Goal: Information Seeking & Learning: Learn about a topic

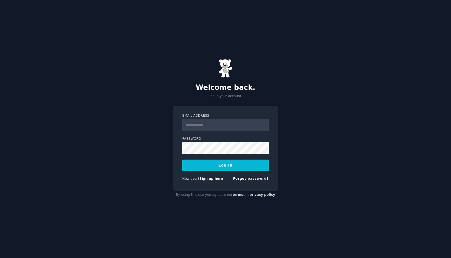
click at [204, 120] on input "Email Address" at bounding box center [225, 125] width 87 height 12
click at [209, 127] on input "Email Address" at bounding box center [225, 125] width 87 height 12
click at [218, 128] on input "Email Address" at bounding box center [225, 125] width 87 height 12
type input "**********"
click at [182, 160] on button "Log In" at bounding box center [225, 165] width 87 height 11
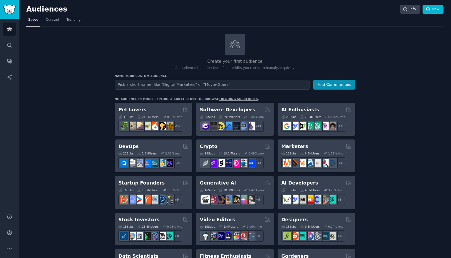
click at [136, 57] on div "Create your first audience An audience is a collection of subreddits you can se…" at bounding box center [235, 52] width 241 height 37
click at [405, 11] on icon at bounding box center [405, 9] width 3 height 3
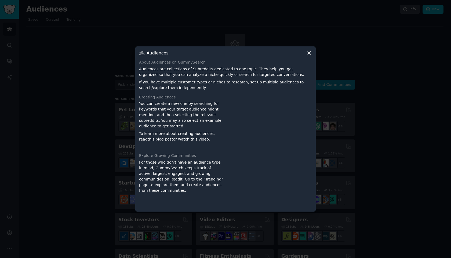
click at [310, 53] on icon at bounding box center [309, 53] width 3 height 3
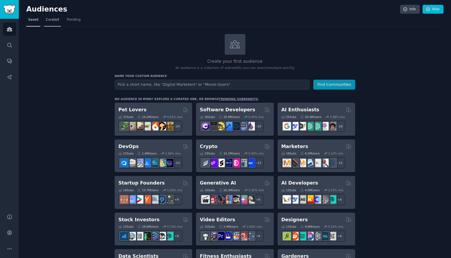
click at [58, 20] on link "Curated" at bounding box center [52, 21] width 17 height 11
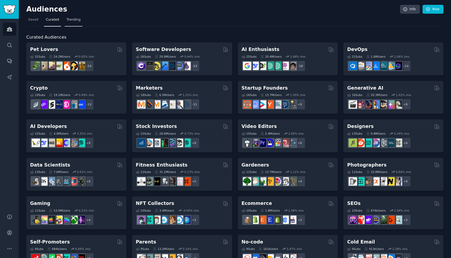
click at [73, 19] on span "Trending" at bounding box center [74, 19] width 14 height 5
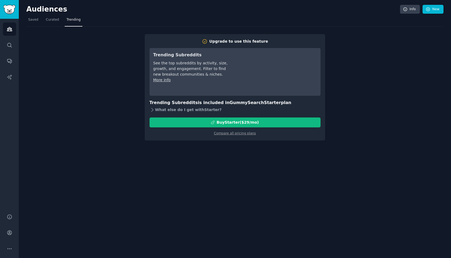
click at [153, 110] on icon at bounding box center [153, 109] width 2 height 3
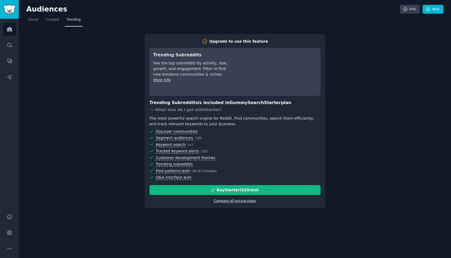
click at [249, 201] on link "Compare all pricing plans" at bounding box center [235, 201] width 42 height 4
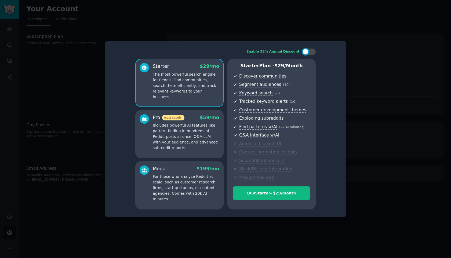
click at [374, 41] on div at bounding box center [225, 129] width 451 height 258
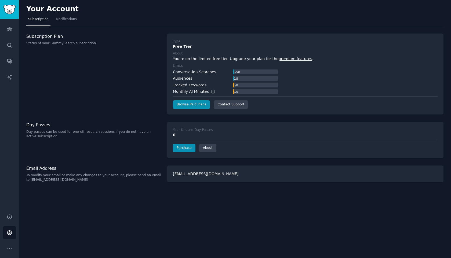
click at [39, 24] on link "Subscription" at bounding box center [38, 20] width 24 height 11
click at [62, 22] on link "Notifications" at bounding box center [66, 20] width 24 height 11
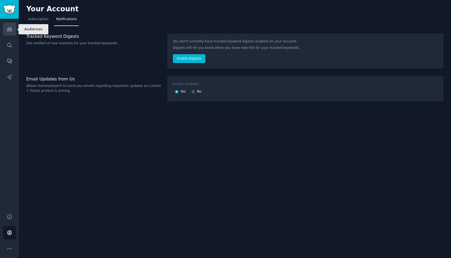
click at [7, 27] on icon "Sidebar" at bounding box center [10, 29] width 6 height 6
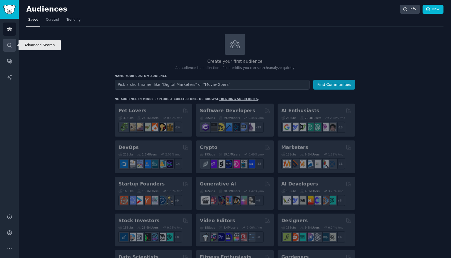
click at [11, 42] on link "Search" at bounding box center [9, 45] width 13 height 13
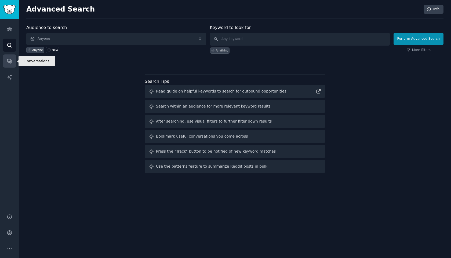
click at [10, 62] on icon "Sidebar" at bounding box center [10, 61] width 6 height 6
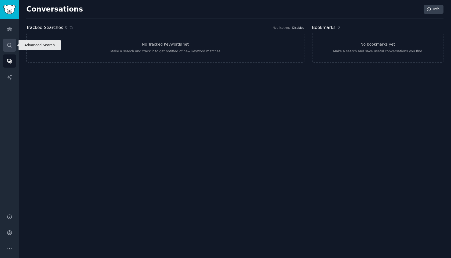
click at [9, 49] on link "Search" at bounding box center [9, 45] width 13 height 13
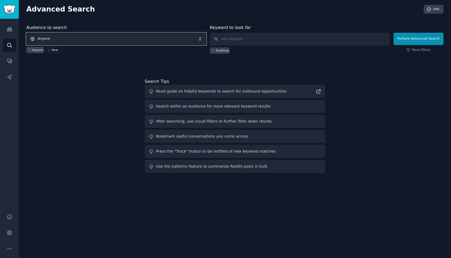
click at [98, 38] on span "Anyone" at bounding box center [116, 39] width 180 height 12
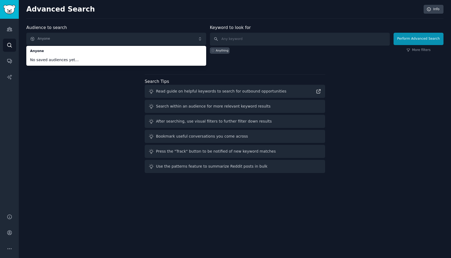
click at [87, 103] on div "Audience to search Anyone Anyone No saved audiences yet... Anyone New Keyword t…" at bounding box center [235, 99] width 418 height 151
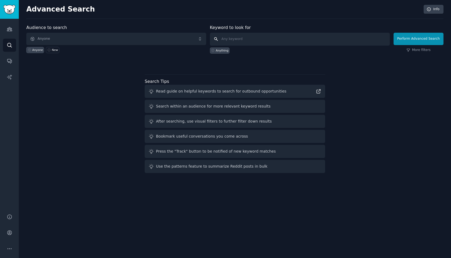
click at [263, 38] on input "text" at bounding box center [300, 39] width 180 height 13
click at [316, 56] on div "Audience to search Anyone Anyone New Keyword to look for Anything Perform Advan…" at bounding box center [235, 44] width 418 height 41
click at [15, 65] on link "Conversations" at bounding box center [9, 61] width 13 height 13
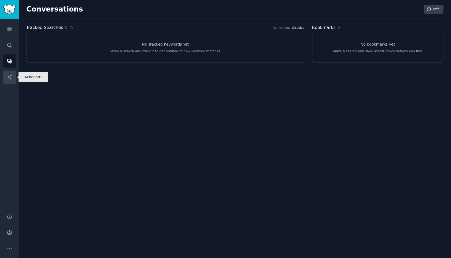
click at [8, 76] on icon "Sidebar" at bounding box center [10, 77] width 6 height 6
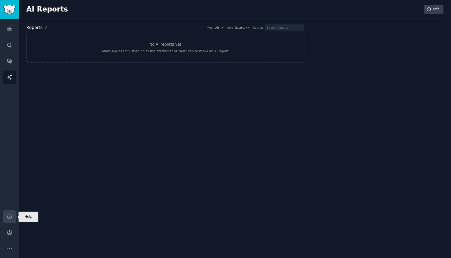
click at [9, 220] on link "Help" at bounding box center [9, 217] width 13 height 13
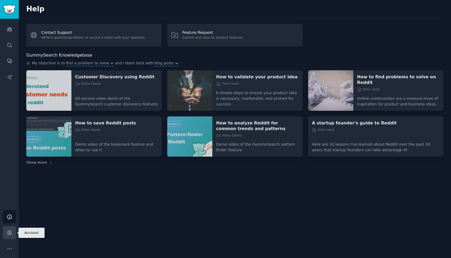
click at [9, 232] on icon "Sidebar" at bounding box center [10, 233] width 6 height 6
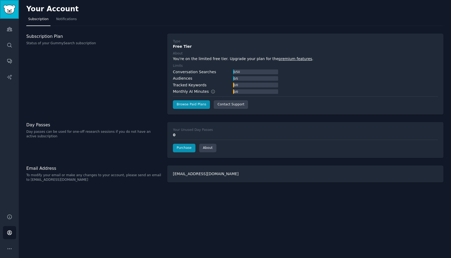
click at [6, 11] on img "Sidebar" at bounding box center [9, 9] width 12 height 9
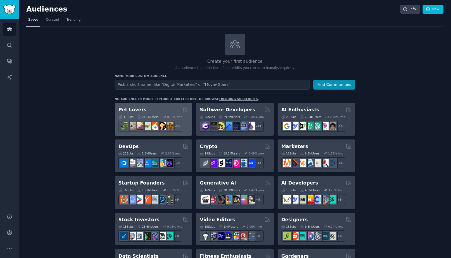
click at [127, 111] on h2 "Pet Lovers" at bounding box center [132, 110] width 28 height 7
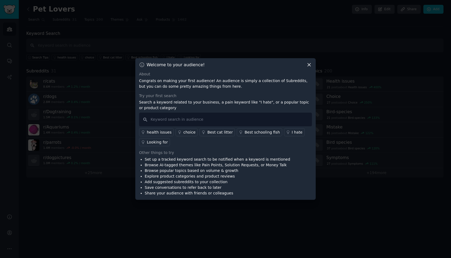
click at [311, 64] on icon at bounding box center [310, 65] width 6 height 6
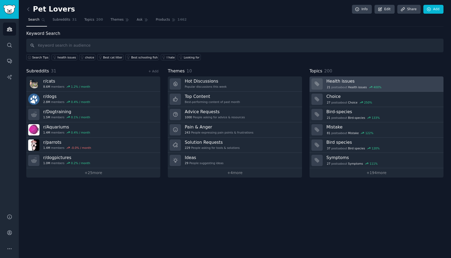
click at [339, 80] on h3 "Health issues" at bounding box center [383, 81] width 113 height 6
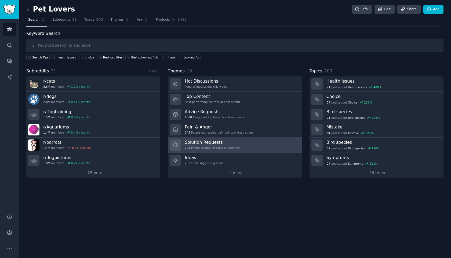
click at [204, 144] on h3 "Solution Requests" at bounding box center [212, 143] width 55 height 6
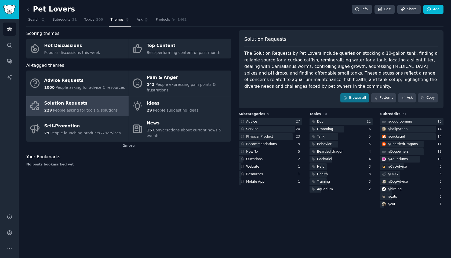
click at [369, 68] on div "The Solution Requests by Pet Lovers include queries on stocking a 10-gallon tan…" at bounding box center [342, 69] width 194 height 39
click at [330, 125] on div at bounding box center [341, 121] width 63 height 7
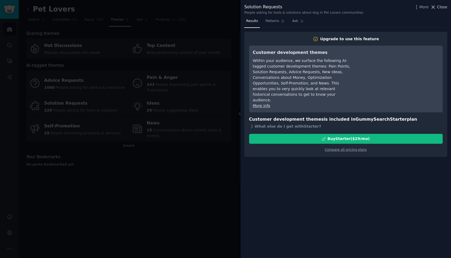
click at [447, 6] on span "Close" at bounding box center [442, 7] width 10 height 6
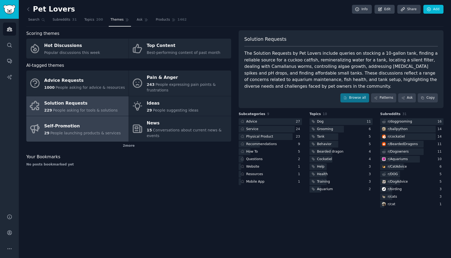
click at [68, 131] on span "People launching products & services" at bounding box center [85, 133] width 70 height 4
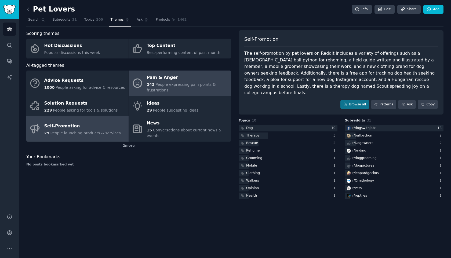
click at [171, 91] on div "243 People expressing pain points & frustrations" at bounding box center [188, 87] width 82 height 11
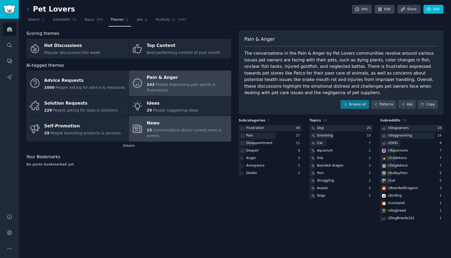
click at [172, 132] on span "Conversations about current news & events" at bounding box center [184, 133] width 75 height 10
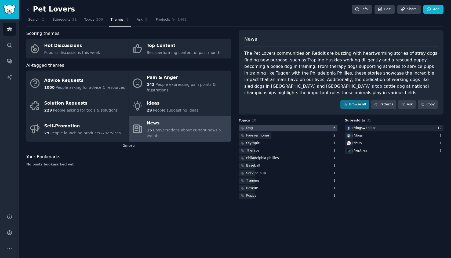
click at [261, 126] on div at bounding box center [288, 128] width 99 height 7
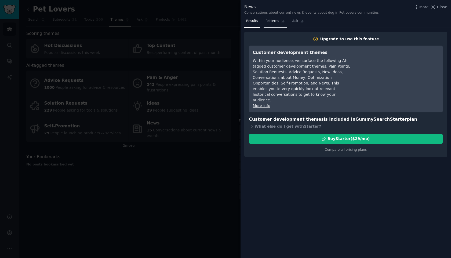
click at [272, 22] on span "Patterns" at bounding box center [272, 21] width 13 height 5
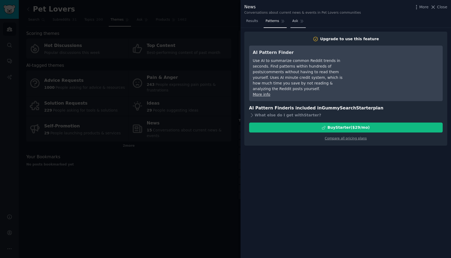
click at [291, 22] on link "Ask" at bounding box center [298, 22] width 15 height 11
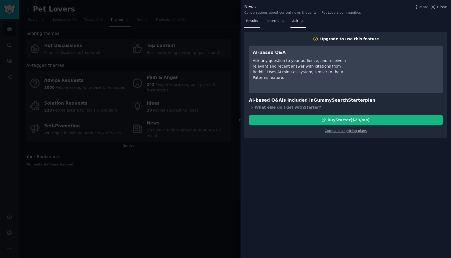
click at [250, 20] on span "Results" at bounding box center [252, 21] width 12 height 5
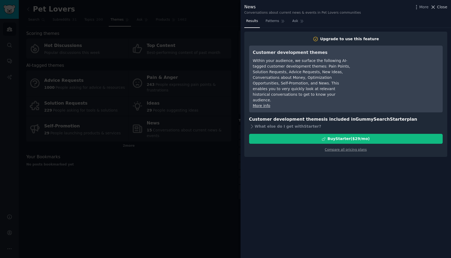
click at [442, 7] on span "Close" at bounding box center [442, 7] width 10 height 6
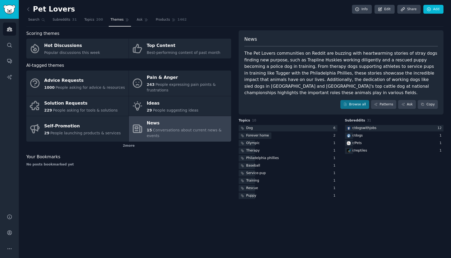
click at [207, 165] on div "Scoring themes Hot Discussions Popular discussions this week Top Content Best-p…" at bounding box center [128, 115] width 205 height 170
click at [147, 167] on div "Scoring themes Hot Discussions Popular discussions this week Top Content Best-p…" at bounding box center [128, 115] width 205 height 170
